Goal: Information Seeking & Learning: Learn about a topic

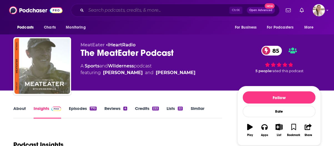
click at [158, 10] on input "Search podcasts, credits, & more..." at bounding box center [157, 10] width 143 height 9
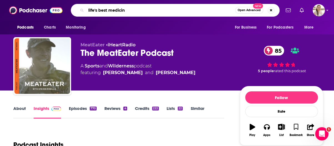
type input "life's best medicine"
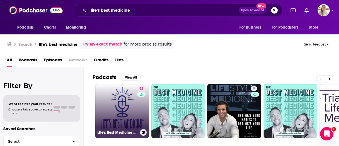
click at [120, 109] on link "52 Life's Best Medicine Podcast" at bounding box center [122, 111] width 54 height 54
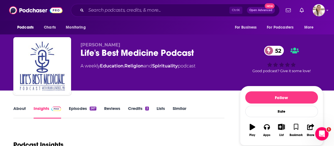
scroll to position [83, 0]
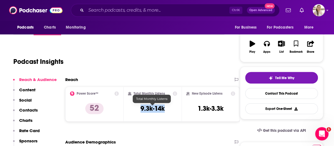
drag, startPoint x: 142, startPoint y: 106, endPoint x: 166, endPoint y: 111, distance: 24.5
click at [166, 111] on div "Total Monthly Listens 9.3k-14k" at bounding box center [152, 104] width 49 height 26
copy h3 "9.3k-14k"
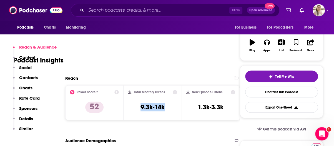
scroll to position [28, 0]
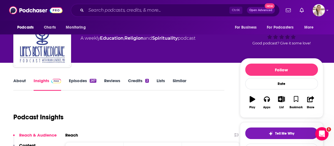
click at [18, 81] on link "About" at bounding box center [19, 84] width 13 height 13
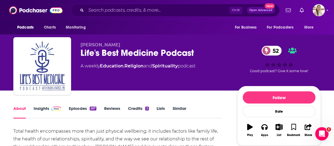
scroll to position [56, 0]
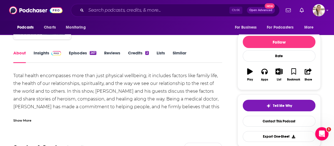
drag, startPoint x: 26, startPoint y: 120, endPoint x: 23, endPoint y: 96, distance: 24.0
click at [26, 120] on div "Show More" at bounding box center [22, 120] width 18 height 5
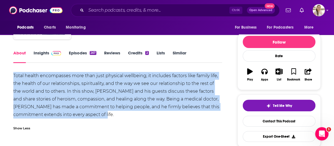
drag, startPoint x: 14, startPoint y: 75, endPoint x: 120, endPoint y: 118, distance: 114.3
click at [120, 118] on div "Total health encompasses more than just physical wellbeing; it includes factors…" at bounding box center [117, 95] width 209 height 47
copy div "Total health encompasses more than just physical wellbeing; it includes factors…"
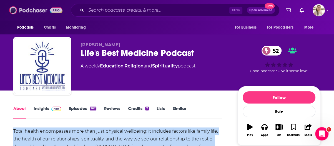
click at [36, 9] on img at bounding box center [35, 10] width 53 height 11
